Goal: Check status: Check status

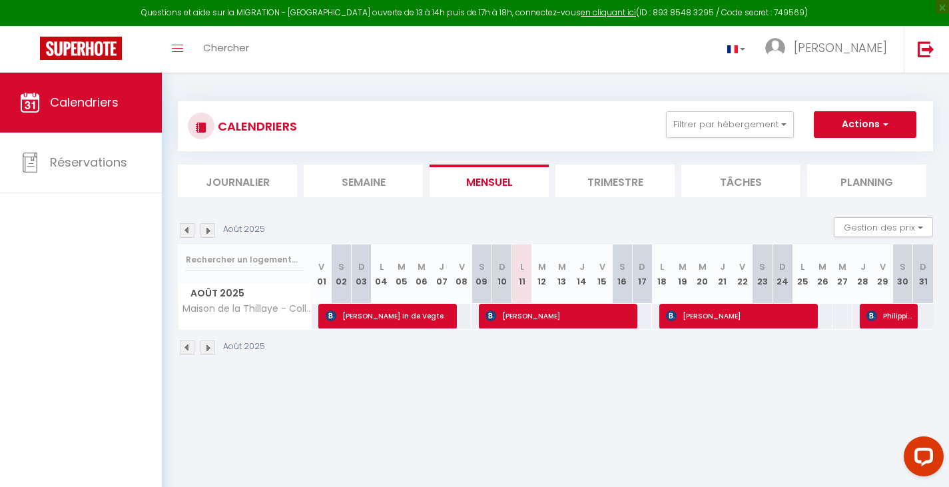
click at [46, 239] on div "Calendriers Réservations" at bounding box center [81, 294] width 162 height 443
click at [599, 178] on li "Trimestre" at bounding box center [615, 181] width 119 height 33
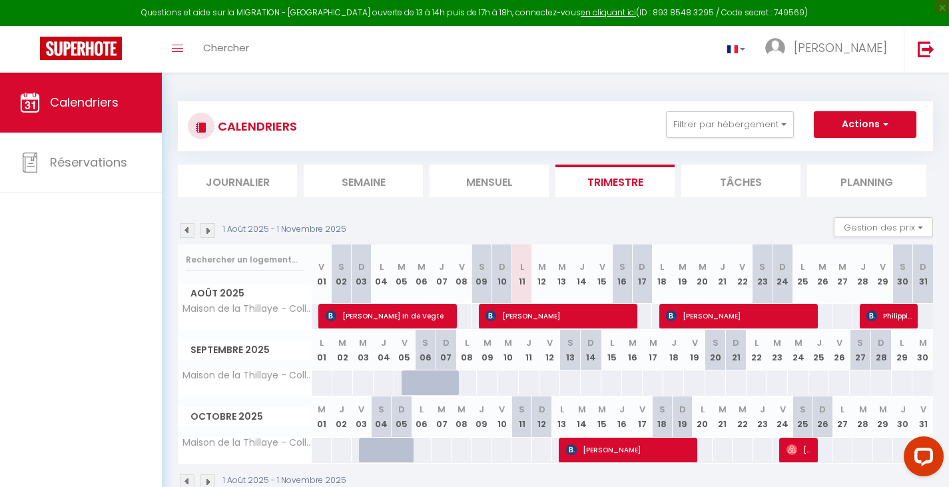
click at [21, 345] on div "Calendriers Réservations" at bounding box center [81, 294] width 162 height 443
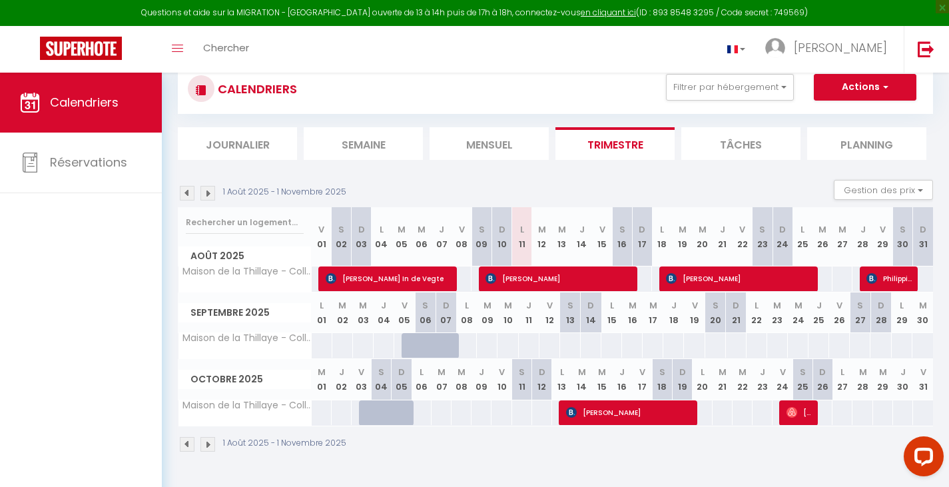
scroll to position [67, 0]
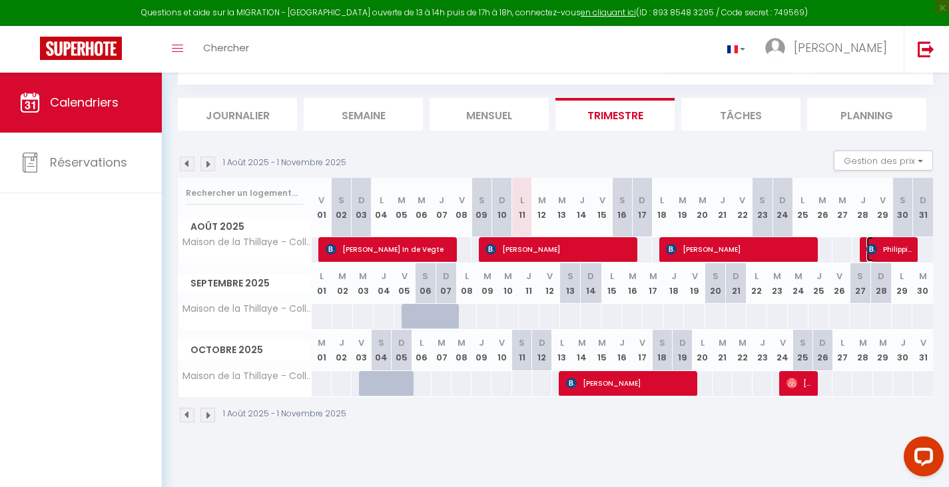
click at [897, 251] on span "Philippine Pimond" at bounding box center [890, 249] width 47 height 25
select select "OK"
select select "KO"
select select "0"
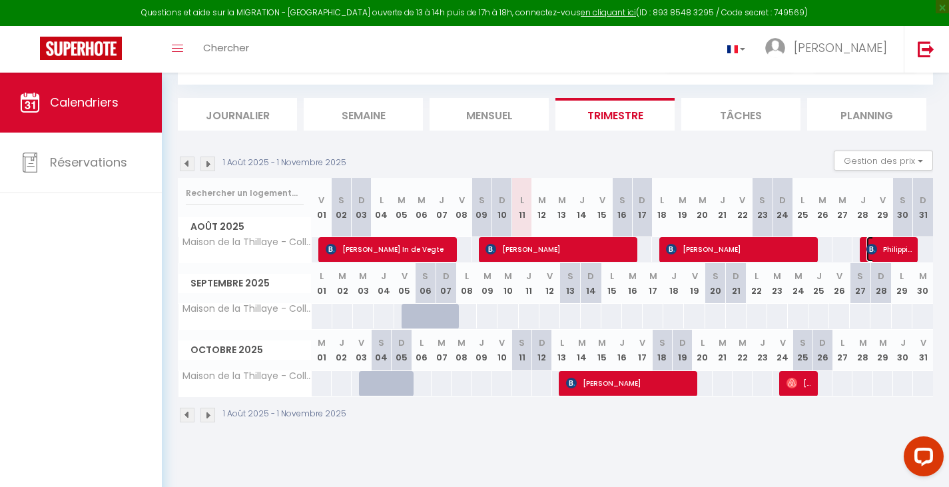
select select "1"
select select
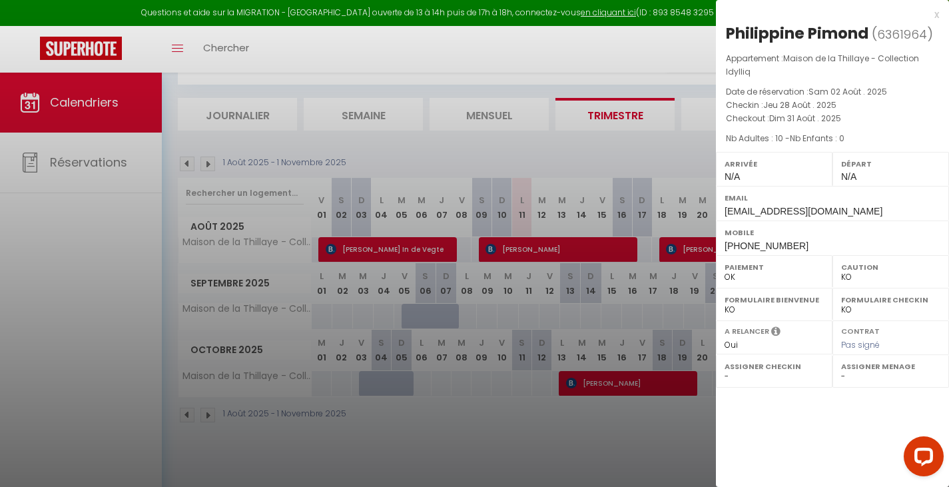
select select "50249"
click at [937, 13] on div "x" at bounding box center [827, 15] width 223 height 16
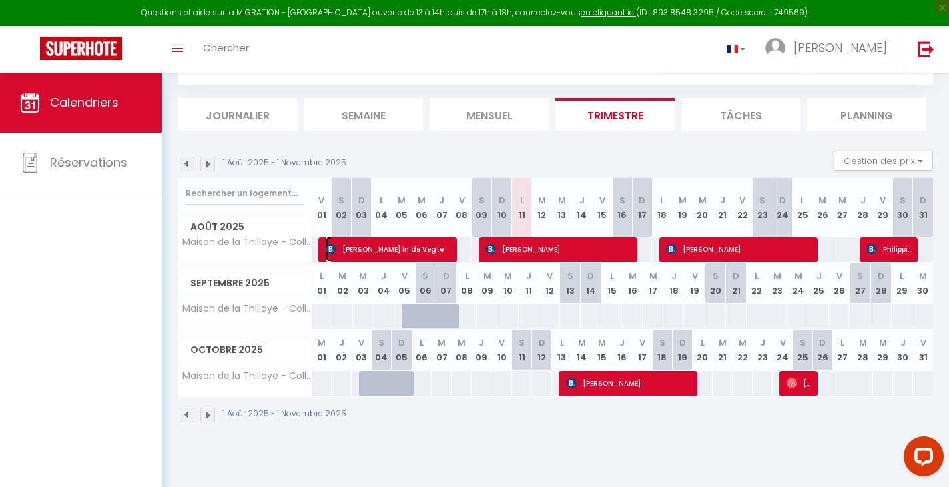
click at [356, 247] on span "[PERSON_NAME] In de Vegte" at bounding box center [389, 249] width 127 height 25
select select "OK"
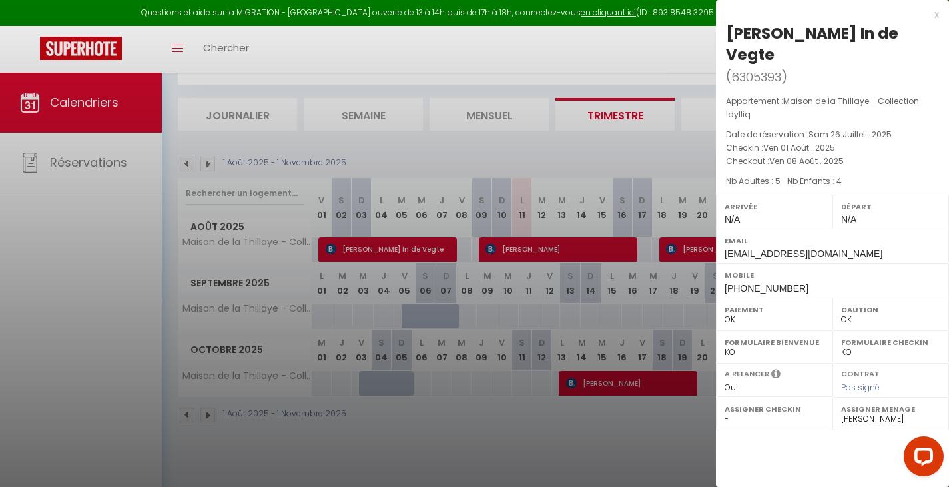
drag, startPoint x: 727, startPoint y: 31, endPoint x: 896, endPoint y: 29, distance: 169.2
click at [896, 29] on h2 "[PERSON_NAME] In de Vegte ( 6305393 )" at bounding box center [832, 55] width 213 height 65
copy div "[PERSON_NAME] In de Vegte"
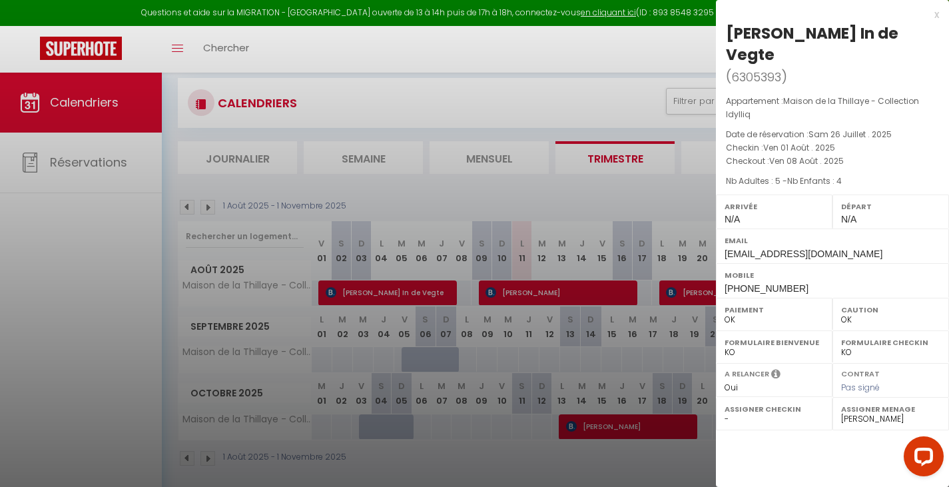
scroll to position [0, 0]
